Goal: Book appointment/travel/reservation

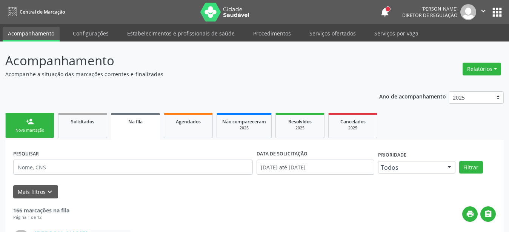
click at [501, 4] on nav "Central de Marcação notifications Ana Paula da Silva Lima Diretor de regulação …" at bounding box center [254, 12] width 509 height 24
click at [494, 10] on button "apps" at bounding box center [496, 12] width 13 height 13
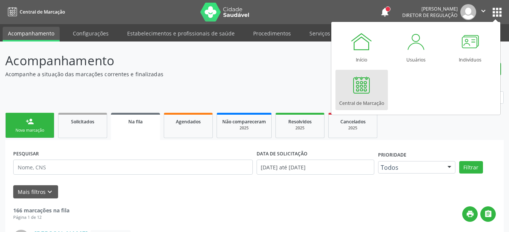
click at [359, 102] on div "Central de Marcação" at bounding box center [361, 101] width 45 height 10
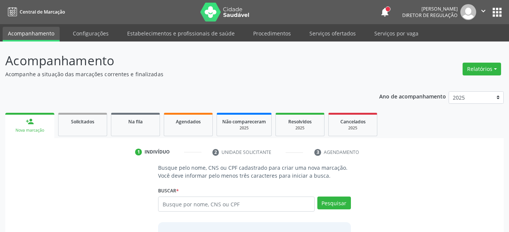
click at [226, 211] on input "text" at bounding box center [236, 203] width 156 height 15
type input "898002996118938"
click at [340, 204] on button "Pesquisar" at bounding box center [334, 202] width 34 height 13
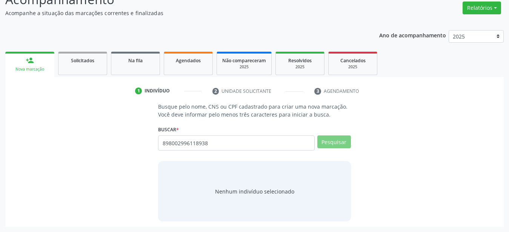
scroll to position [58, 0]
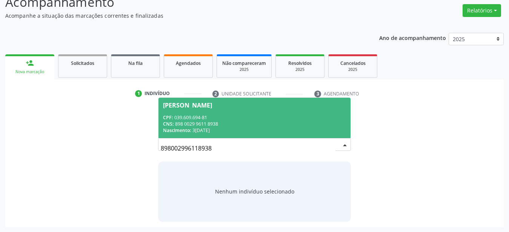
click at [228, 123] on div "CNS: 898 0029 9611 8938" at bounding box center [254, 124] width 183 height 6
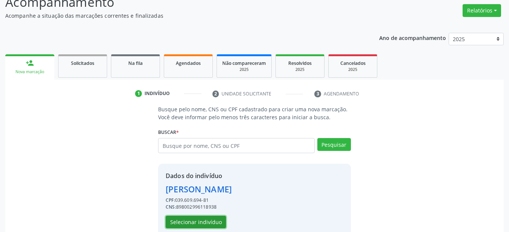
click at [175, 224] on button "Selecionar indivíduo" at bounding box center [196, 222] width 60 height 13
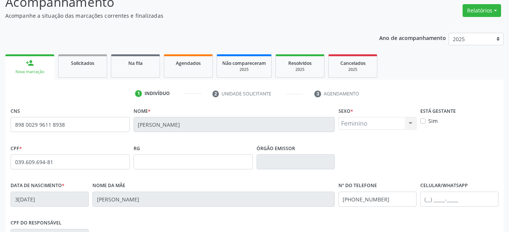
drag, startPoint x: 397, startPoint y: 207, endPoint x: 388, endPoint y: 207, distance: 8.7
click at [388, 207] on fieldset "Nº do Telefone (87) 99953-4861" at bounding box center [377, 196] width 78 height 32
drag, startPoint x: 388, startPoint y: 202, endPoint x: 248, endPoint y: 232, distance: 142.9
click at [338, 207] on input "(87) 99953-4861" at bounding box center [377, 199] width 78 height 15
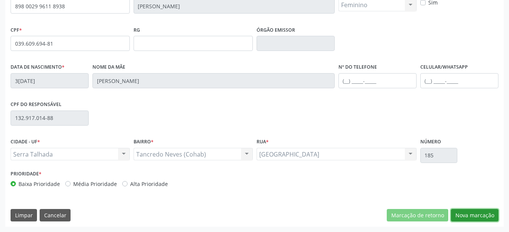
click at [472, 212] on button "Nova marcação" at bounding box center [475, 215] width 48 height 13
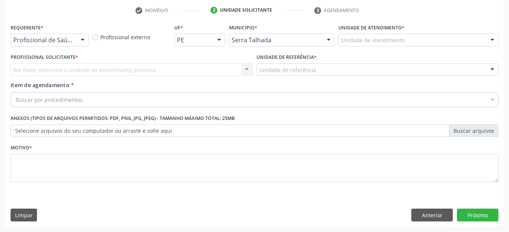
scroll to position [148, 0]
drag, startPoint x: 68, startPoint y: 34, endPoint x: 67, endPoint y: 48, distance: 14.0
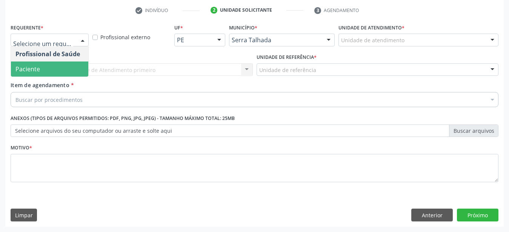
click at [57, 62] on span "Paciente" at bounding box center [49, 68] width 77 height 15
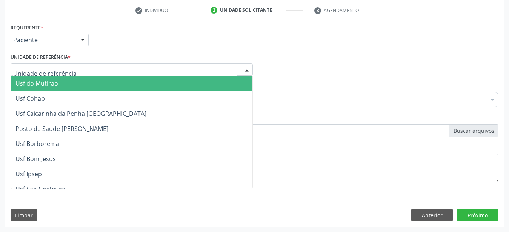
click at [49, 63] on div at bounding box center [132, 69] width 242 height 13
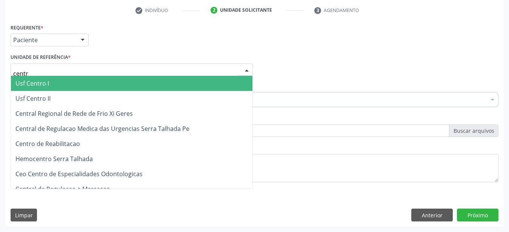
type input "centro"
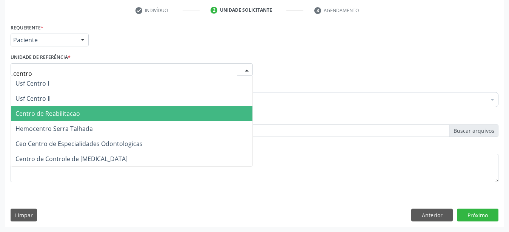
click at [60, 109] on span "Centro de Reabilitacao" at bounding box center [47, 113] width 64 height 8
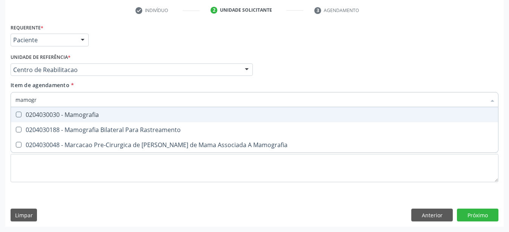
type input "mamogra"
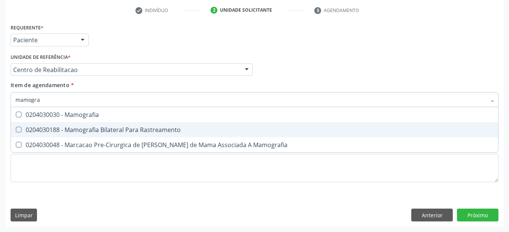
click at [137, 129] on span "0204030188 - Mamografia Bilateral Para Rastreamento" at bounding box center [254, 129] width 487 height 15
checkbox Rastreamento "true"
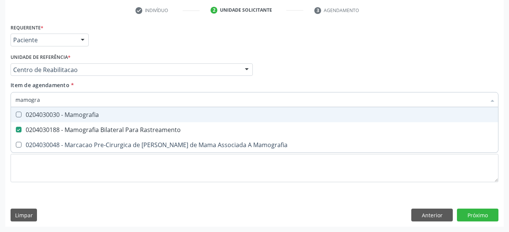
click at [301, 69] on div "Profissional Solicitante Por favor, selecione a Unidade de Atendimento primeiro…" at bounding box center [254, 66] width 491 height 29
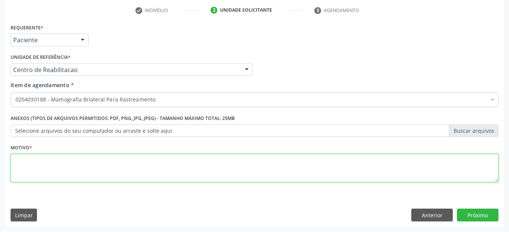
click at [61, 169] on textarea at bounding box center [255, 168] width 488 height 29
type textarea "..."
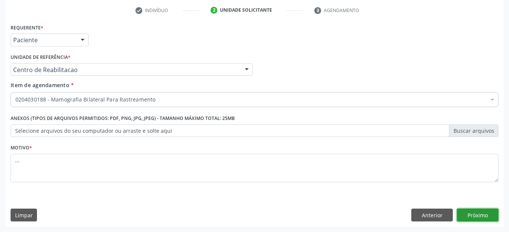
drag, startPoint x: 466, startPoint y: 214, endPoint x: 55, endPoint y: 124, distance: 420.7
click at [466, 215] on button "Próximo" at bounding box center [477, 215] width 41 height 13
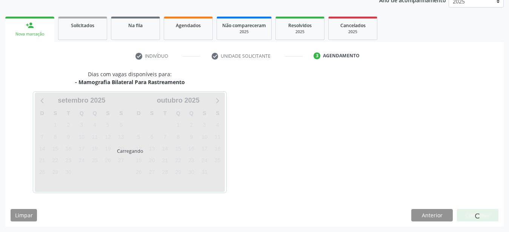
scroll to position [96, 0]
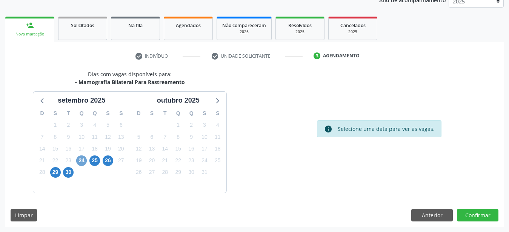
click at [79, 159] on span "24" at bounding box center [81, 160] width 11 height 11
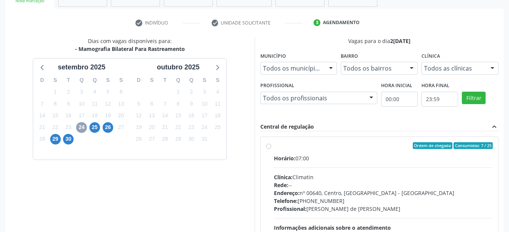
scroll to position [135, 0]
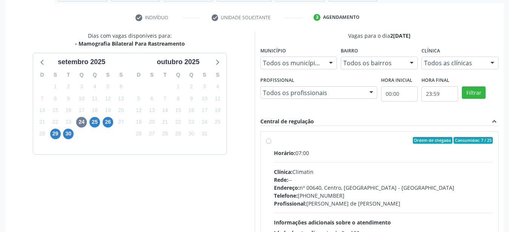
click at [274, 140] on label "Ordem de chegada Consumidos: 7 / 25 Horário: 07:00 Clínica: Climatin Rede: -- E…" at bounding box center [383, 195] width 219 height 116
click at [267, 140] on input "Ordem de chegada Consumidos: 7 / 25 Horário: 07:00 Clínica: Climatin Rede: -- E…" at bounding box center [268, 140] width 5 height 7
radio input "true"
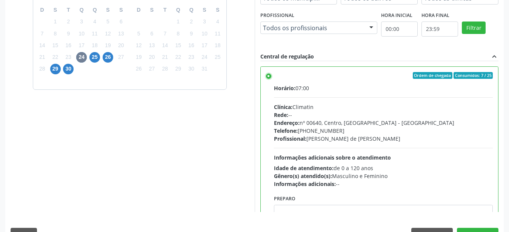
scroll to position [218, 0]
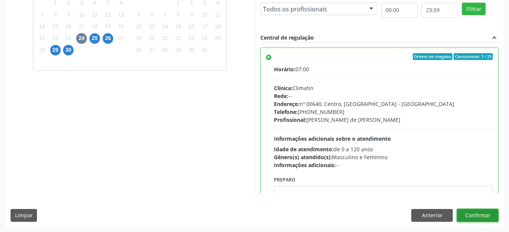
click at [484, 210] on button "Confirmar" at bounding box center [477, 215] width 41 height 13
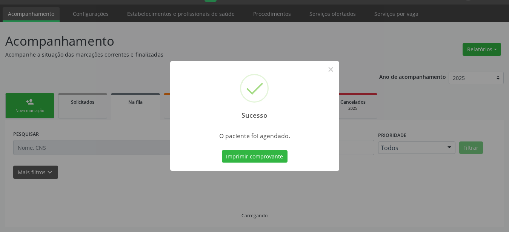
scroll to position [19, 0]
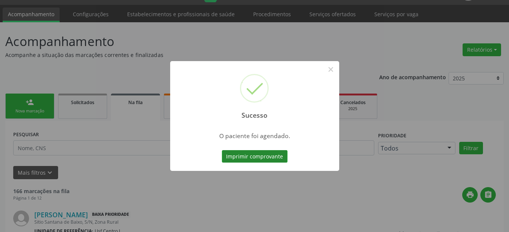
click at [247, 153] on button "Imprimir comprovante" at bounding box center [255, 156] width 66 height 13
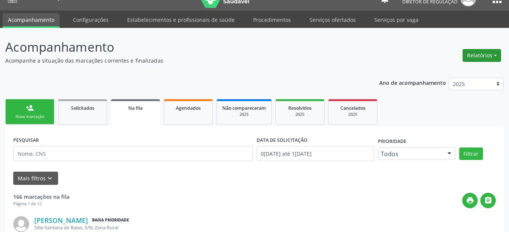
scroll to position [0, 0]
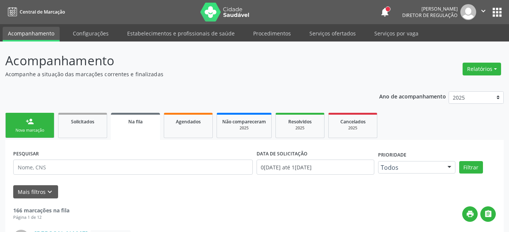
click at [494, 6] on button "apps" at bounding box center [496, 12] width 13 height 13
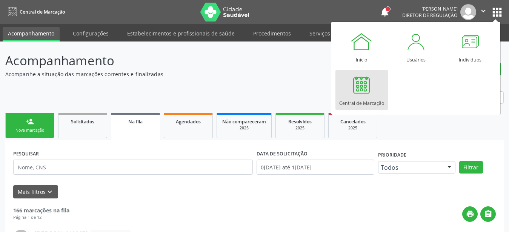
click at [367, 97] on div "Central de Marcação" at bounding box center [361, 101] width 45 height 10
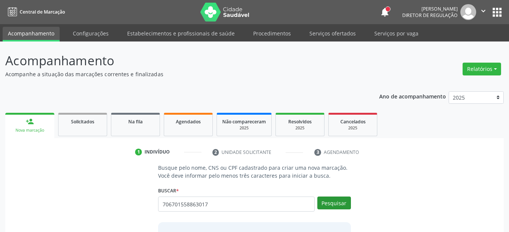
type input "706701558863017"
click at [343, 204] on button "Pesquisar" at bounding box center [334, 202] width 34 height 13
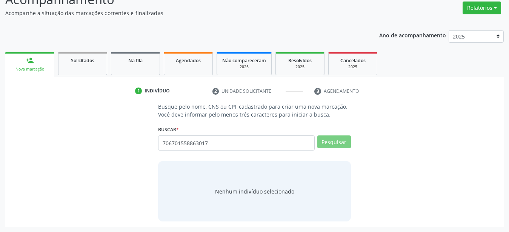
scroll to position [58, 0]
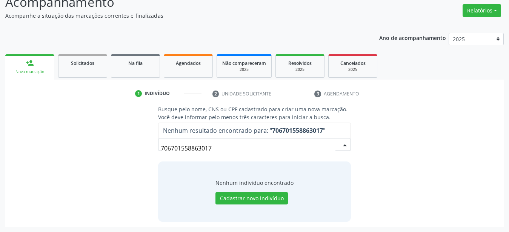
drag, startPoint x: 233, startPoint y: 144, endPoint x: 110, endPoint y: 145, distance: 122.2
click at [161, 145] on input "706701558863017" at bounding box center [248, 148] width 175 height 15
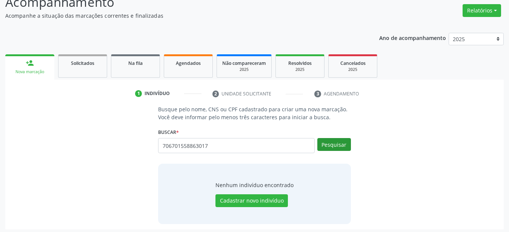
type input "706701558863017"
click at [332, 146] on button "Pesquisar" at bounding box center [334, 144] width 34 height 13
drag, startPoint x: 216, startPoint y: 150, endPoint x: 123, endPoint y: 142, distance: 94.3
click at [158, 142] on input "706701558863017" at bounding box center [236, 145] width 156 height 15
type input "7026022827331943"
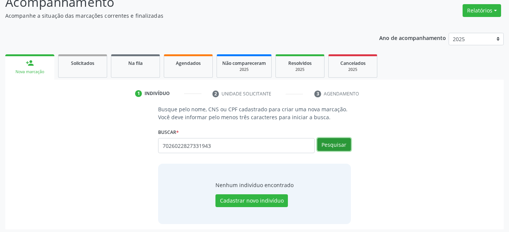
click at [350, 144] on button "Pesquisar" at bounding box center [334, 144] width 34 height 13
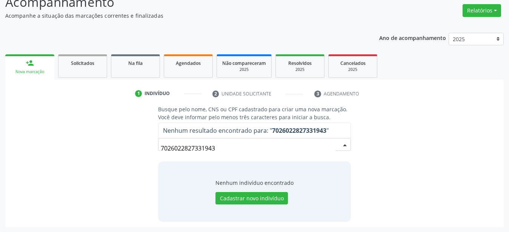
click at [201, 147] on input "7026022827331943" at bounding box center [248, 148] width 175 height 15
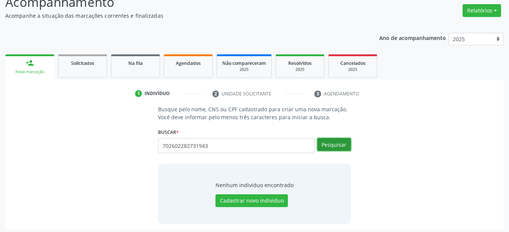
click at [342, 144] on button "Pesquisar" at bounding box center [334, 144] width 34 height 13
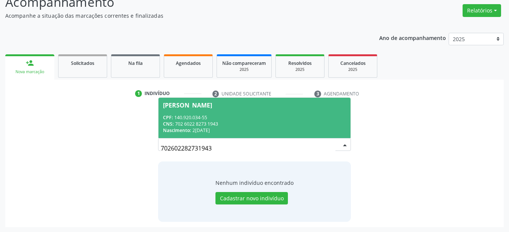
click at [198, 115] on div "CPF: 140.920.034-55" at bounding box center [254, 117] width 183 height 6
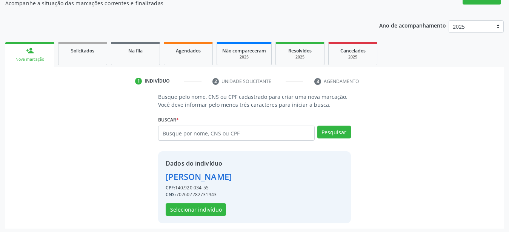
scroll to position [73, 0]
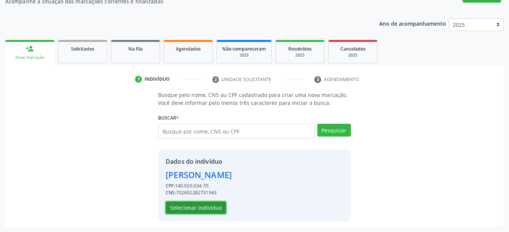
click at [210, 209] on button "Selecionar indivíduo" at bounding box center [196, 207] width 60 height 13
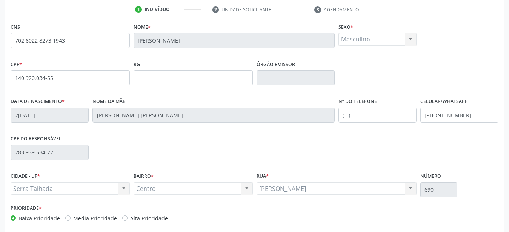
scroll to position [177, 0]
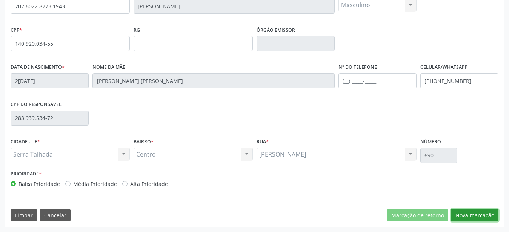
click at [465, 216] on button "Nova marcação" at bounding box center [475, 215] width 48 height 13
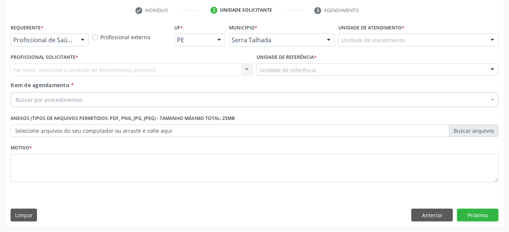
scroll to position [148, 0]
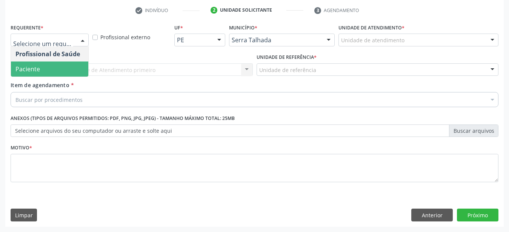
click at [50, 64] on span "Paciente" at bounding box center [49, 68] width 77 height 15
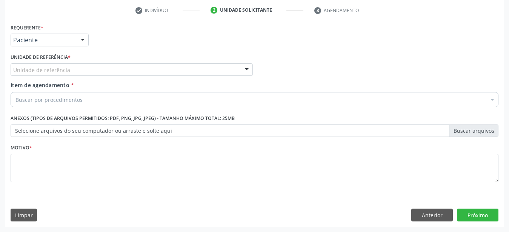
click at [49, 63] on div "Unidade de referência" at bounding box center [132, 69] width 242 height 13
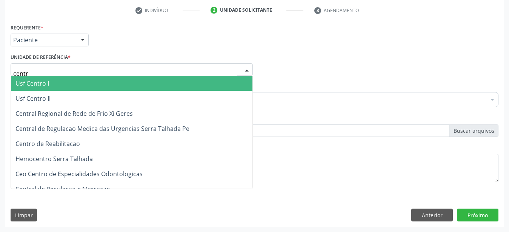
type input "centro"
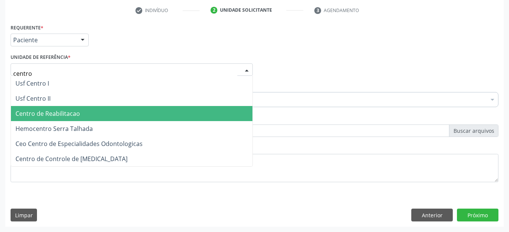
click at [48, 109] on span "Centro de Reabilitacao" at bounding box center [47, 113] width 64 height 8
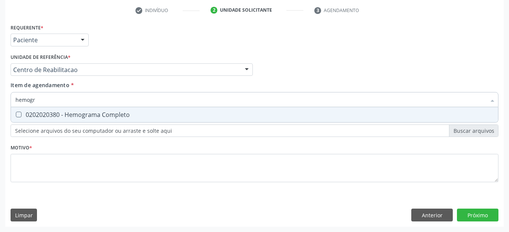
type input "hemogra"
click at [58, 112] on div "0202020380 - Hemograma Completo" at bounding box center [254, 115] width 478 height 6
checkbox Completo "true"
type input "hemog"
checkbox Completo "false"
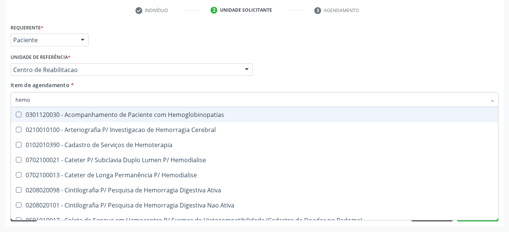
type input "hem"
checkbox Completo "false"
checkbox Elástica "true"
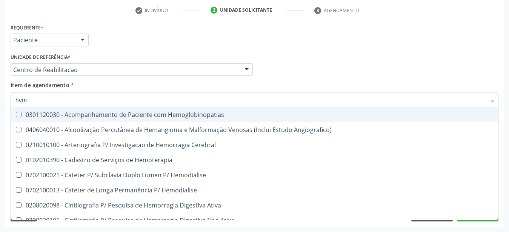
type input "he"
checkbox Completo "false"
checkbox Orgaos "true"
type input "h"
checkbox Orgaos "false"
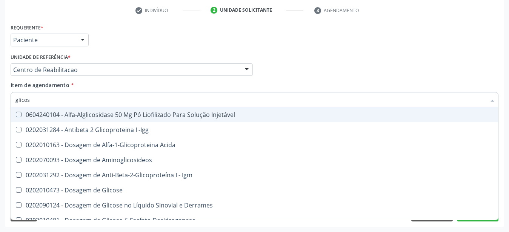
type input "glicose"
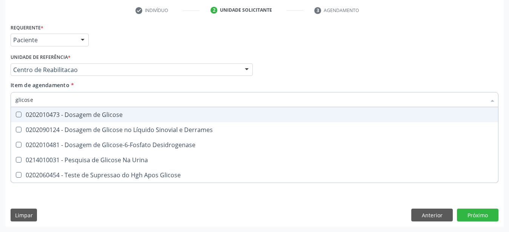
click at [60, 112] on div "0202010473 - Dosagem de Glicose" at bounding box center [254, 115] width 478 height 6
checkbox Glicose "true"
type input "glicos"
checkbox Glicose "false"
checkbox Desidrogenase "true"
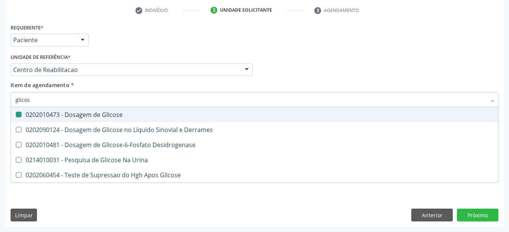
type input "glico"
checkbox Desidrogenase "false"
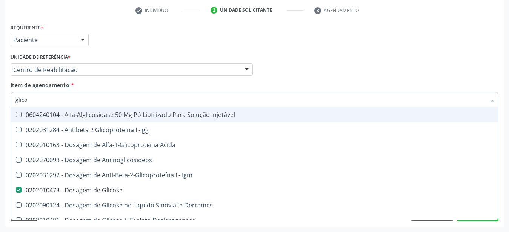
type input "glic"
checkbox Glicose "false"
checkbox Glicose "true"
type input "gli"
checkbox Glicose "false"
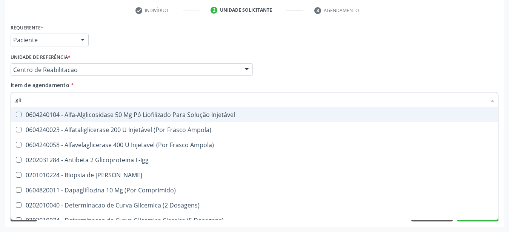
type input "gl"
checkbox Glicose "false"
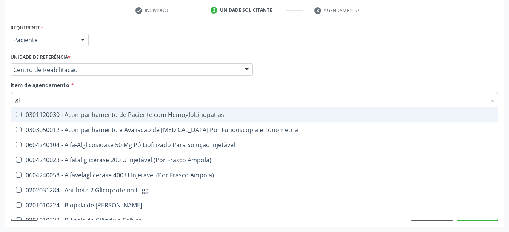
type input "g"
checkbox Glicose "false"
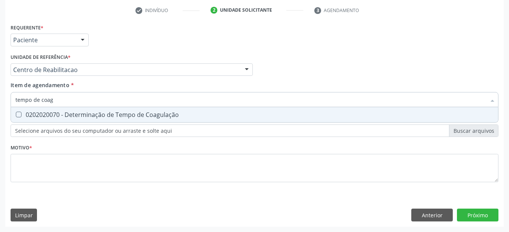
type input "tempo de coagu"
click at [60, 112] on div "0202020070 - Determinação de Tempo de Coagulação" at bounding box center [254, 115] width 478 height 6
checkbox Coagulação "true"
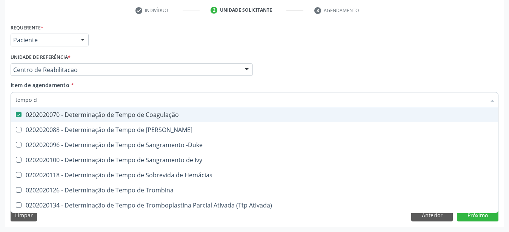
type input "tempo"
checkbox Coagulação "false"
type input "t"
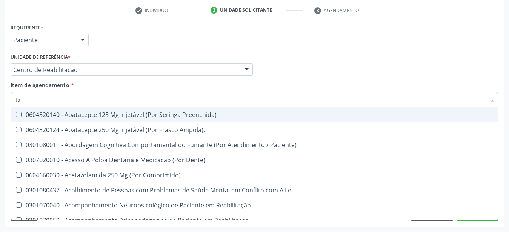
type input "tap"
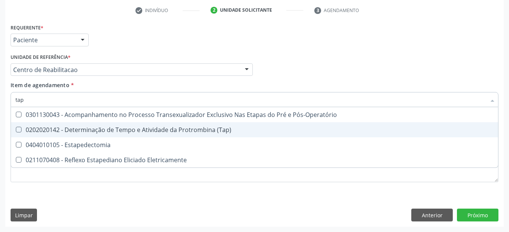
click at [61, 122] on span "0202020142 - Determinação de Tempo e Atividade da Protrombina (Tap)" at bounding box center [254, 129] width 487 height 15
checkbox \(Tap\) "true"
type input "t"
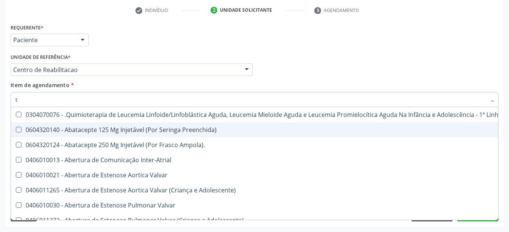
checkbox Preenchida\) "false"
type input "tem"
checkbox Multiprofissional "true"
checkbox Alternativa "true"
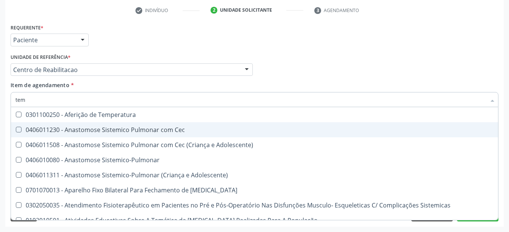
type input "temp"
checkbox Raiva\ "true"
checkbox Hanseníase "true"
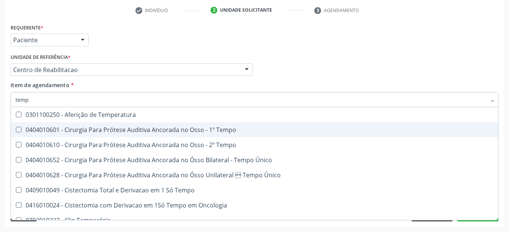
type input "tempo"
checkbox Tempo\) "true"
checkbox Coagulação "false"
checkbox Ativada\) "true"
checkbox \(Tap\) "false"
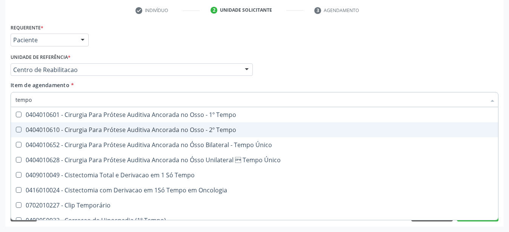
type input "tempo d"
checkbox Tempo "true"
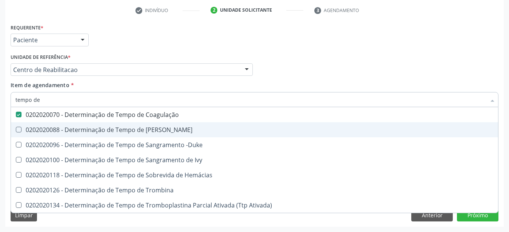
type input "tempo de s"
checkbox Coagulação "false"
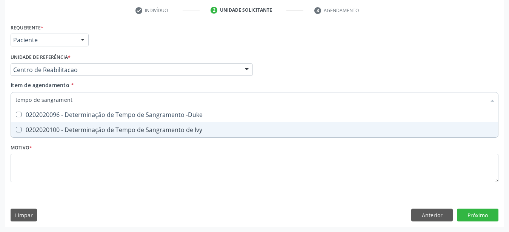
type input "tempo de sangramento"
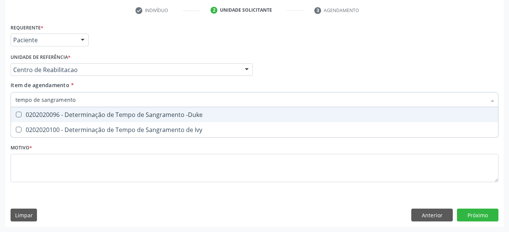
click at [74, 113] on span "0202020096 - Determinação de Tempo de Sangramento -Duke" at bounding box center [254, 114] width 487 height 15
checkbox -Duke "true"
click at [362, 63] on div "Profissional Solicitante Por favor, selecione a Unidade de Atendimento primeiro…" at bounding box center [254, 66] width 491 height 29
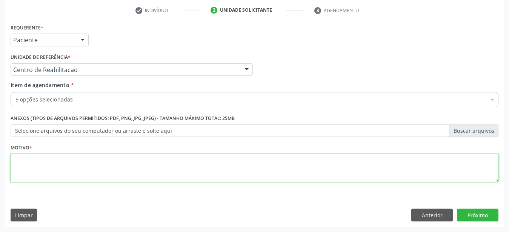
click at [50, 166] on textarea at bounding box center [255, 168] width 488 height 29
type textarea "..."
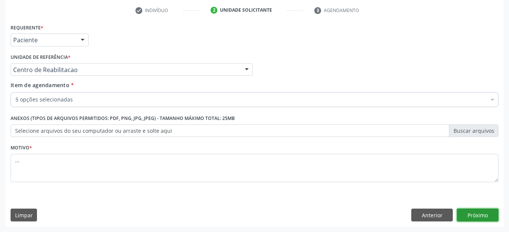
click at [470, 213] on button "Próximo" at bounding box center [477, 215] width 41 height 13
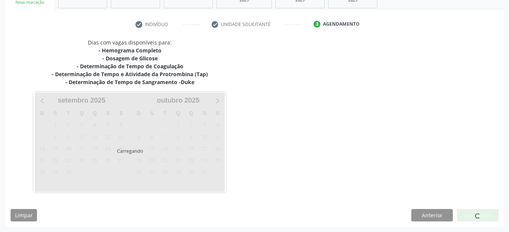
scroll to position [128, 0]
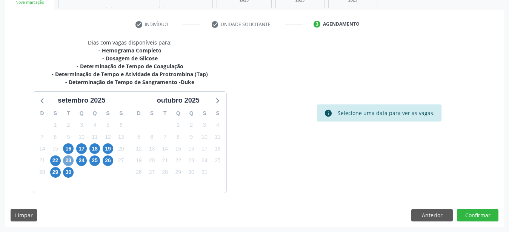
click at [68, 160] on span "23" at bounding box center [68, 160] width 11 height 11
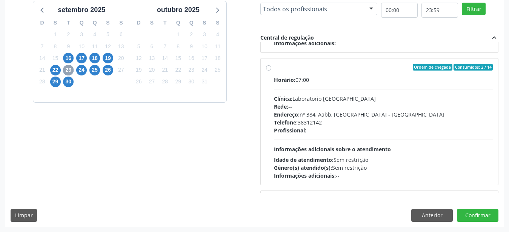
scroll to position [258, 0]
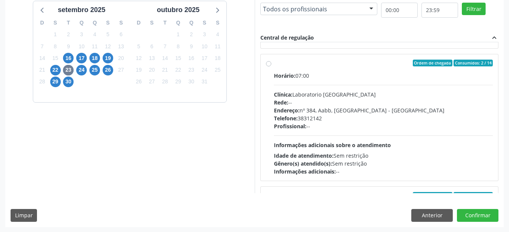
click at [274, 63] on label "Ordem de chegada Consumidos: 2 / 14 Horário: 07:00 Clínica: Laboratorio [GEOGRA…" at bounding box center [383, 118] width 219 height 116
click at [266, 63] on input "Ordem de chegada Consumidos: 2 / 14 Horário: 07:00 Clínica: Laboratorio [GEOGRA…" at bounding box center [268, 63] width 5 height 7
radio input "true"
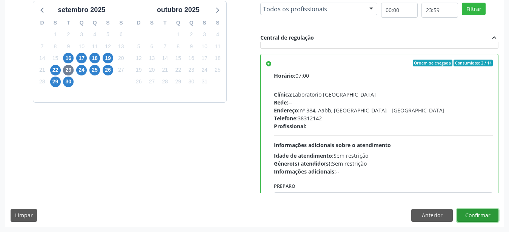
drag, startPoint x: 477, startPoint y: 212, endPoint x: 442, endPoint y: 200, distance: 37.0
click at [477, 212] on button "Confirmar" at bounding box center [477, 215] width 41 height 13
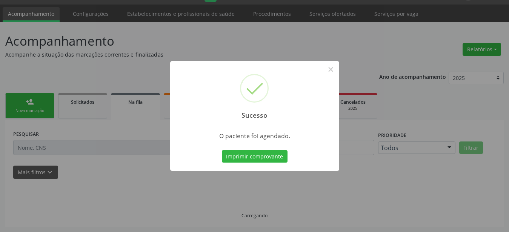
scroll to position [19, 0]
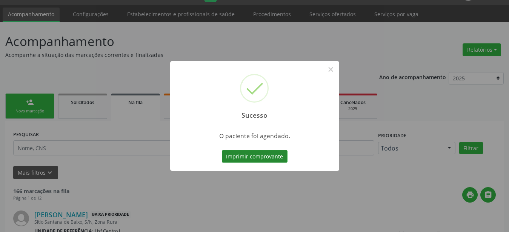
click at [263, 155] on button "Imprimir comprovante" at bounding box center [255, 156] width 66 height 13
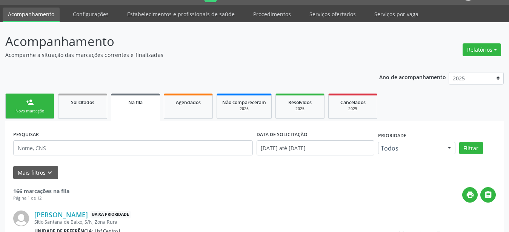
scroll to position [19, 0]
